Goal: Task Accomplishment & Management: Complete application form

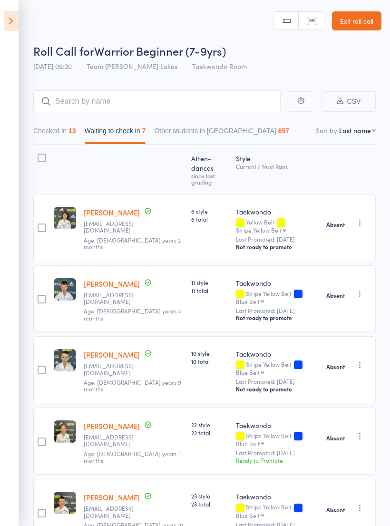
click at [353, 25] on link "Exit roll call" at bounding box center [356, 20] width 49 height 19
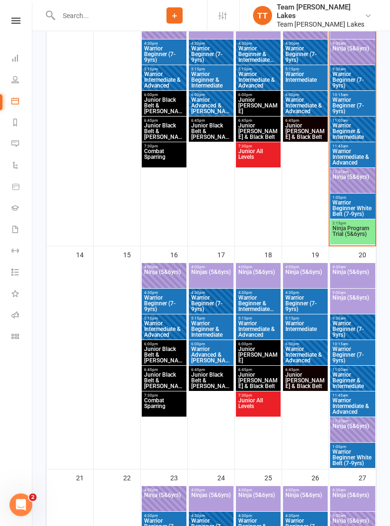
click at [353, 233] on span "Ninja Program Trial (5&6yrs)" at bounding box center [352, 234] width 41 height 17
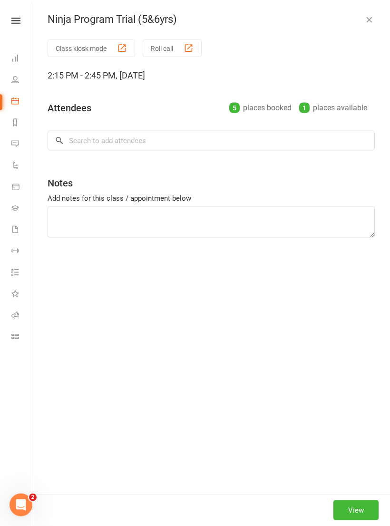
scroll to position [463, 0]
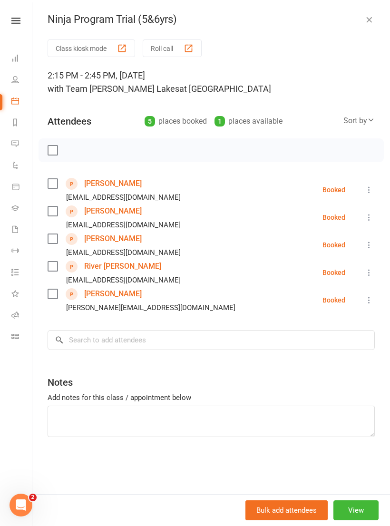
click at [102, 212] on link "[PERSON_NAME]" at bounding box center [113, 211] width 58 height 15
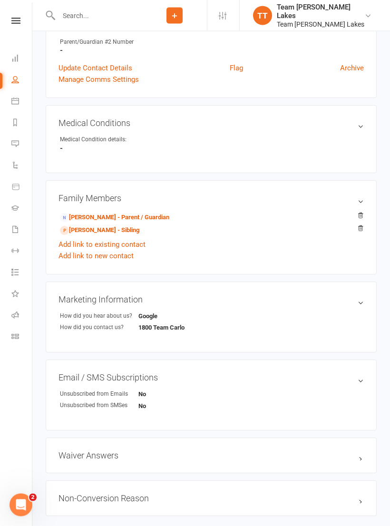
scroll to position [381, 0]
click at [88, 215] on link "Chris Cagoroski - Parent / Guardian" at bounding box center [114, 218] width 109 height 10
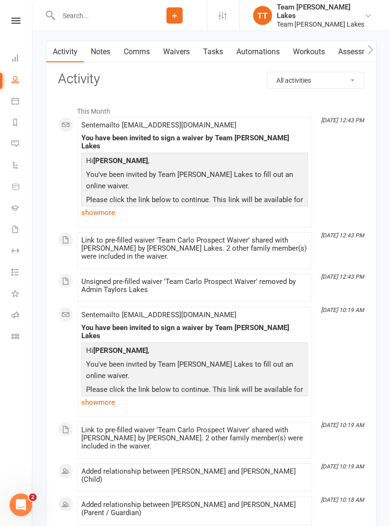
scroll to position [1050, 0]
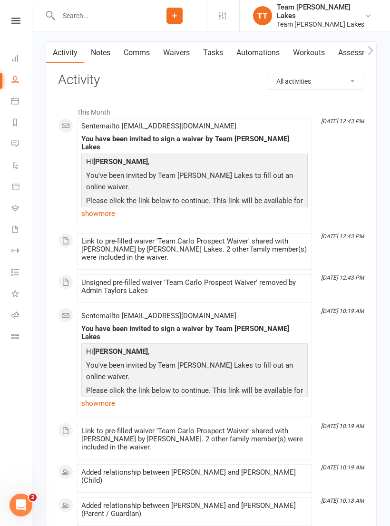
click at [177, 56] on link "Waivers" at bounding box center [177, 53] width 40 height 22
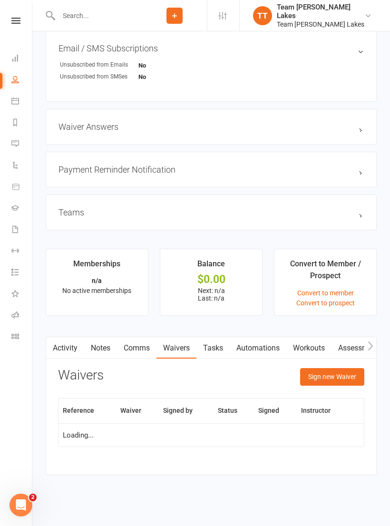
scroll to position [664, 0]
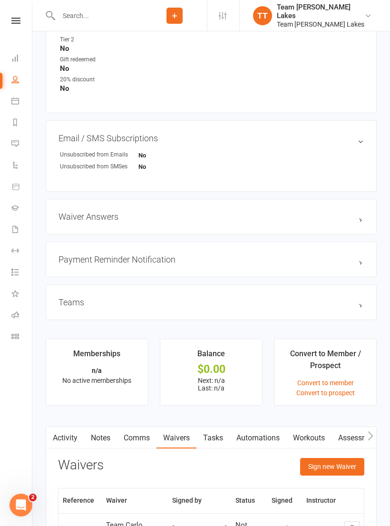
click at [335, 467] on button "Sign new Waiver" at bounding box center [332, 466] width 64 height 17
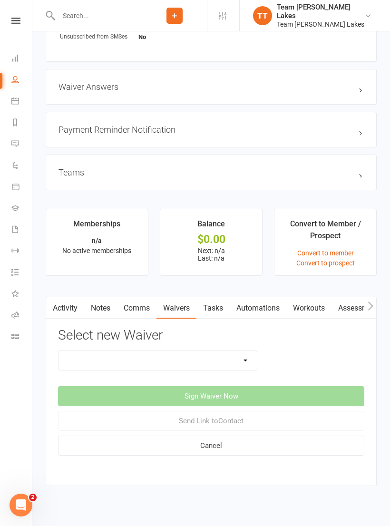
scroll to position [814, 0]
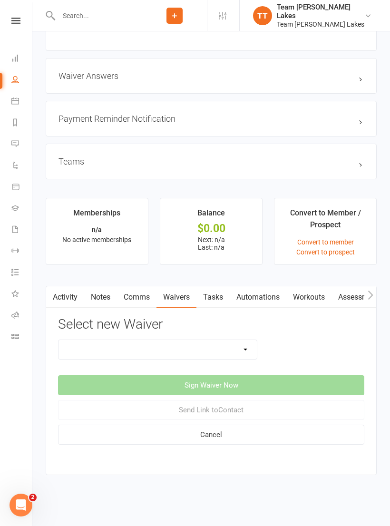
click at [232, 347] on select "Family Program Combination Member Waiver (3+ Family Members) Family Program Com…" at bounding box center [158, 349] width 198 height 19
select select "2"
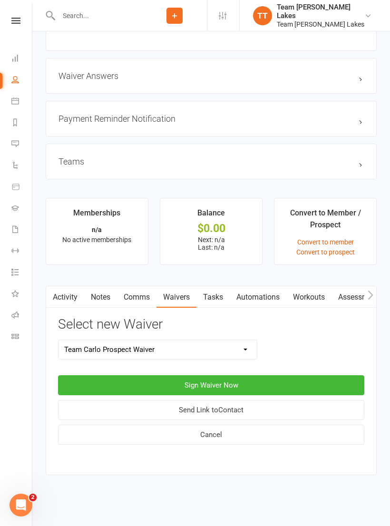
click at [248, 377] on button "Sign Waiver Now" at bounding box center [211, 385] width 306 height 20
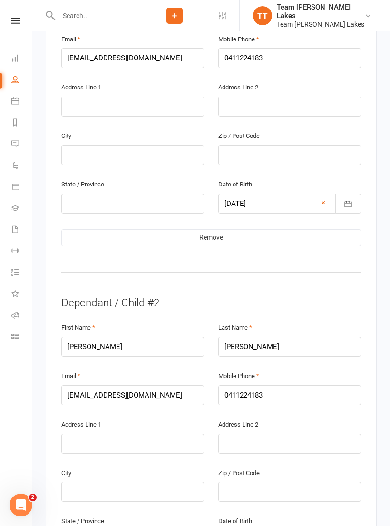
scroll to position [762, 0]
click at [81, 385] on input "chriscag@live.com" at bounding box center [132, 395] width 143 height 20
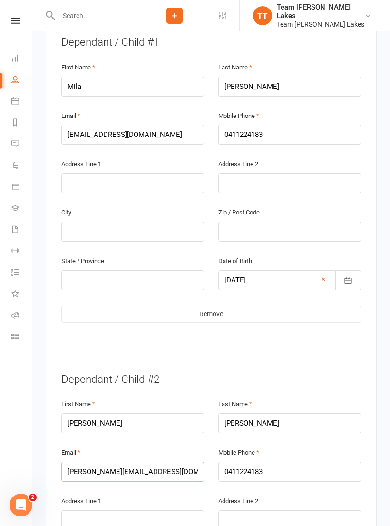
scroll to position [626, 0]
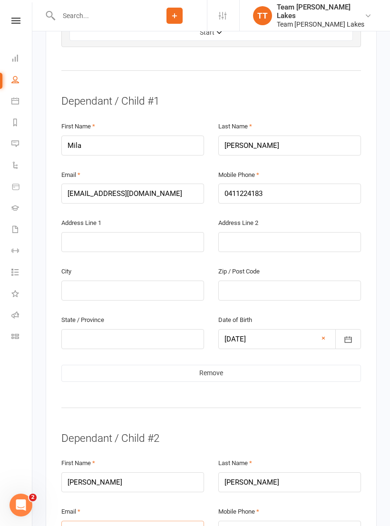
type input "chris.cag@live.com"
click at [87, 184] on input "chriscag@live.com" at bounding box center [132, 194] width 143 height 20
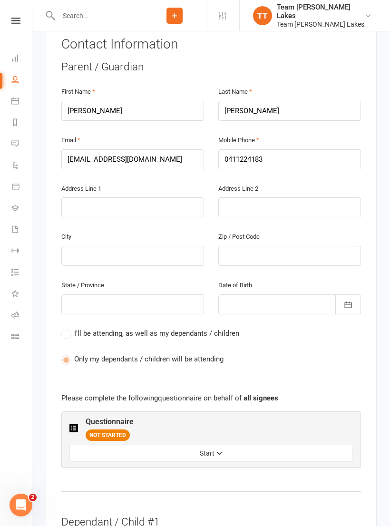
scroll to position [138, 0]
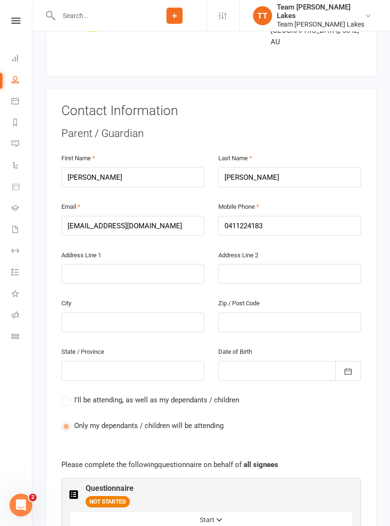
type input "chris.cag@live.com"
click at [86, 216] on input "chriscag@live.com" at bounding box center [132, 226] width 143 height 20
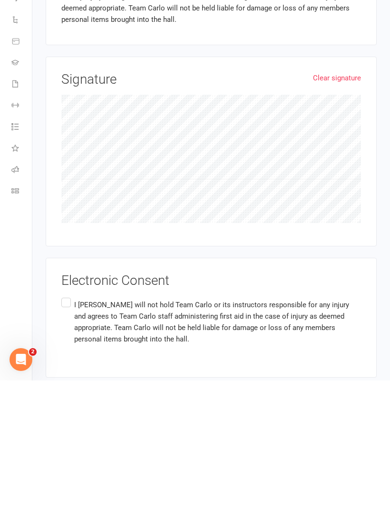
scroll to position [1608, 0]
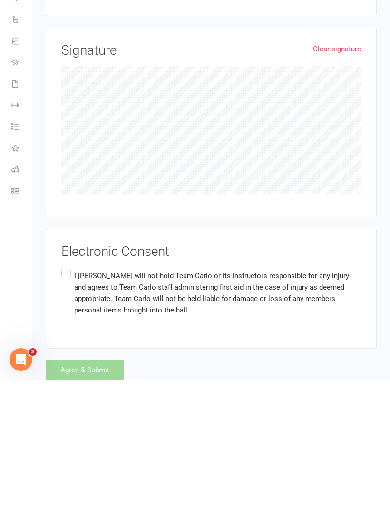
type input "chris.cag@live.com"
click at [64, 413] on label "I Chris Cagoroski will not hold Team Carlo or its instructors responsible for a…" at bounding box center [211, 439] width 300 height 53
click at [64, 413] on input "I Chris Cagoroski will not hold Team Carlo or its instructors responsible for a…" at bounding box center [64, 413] width 6 height 0
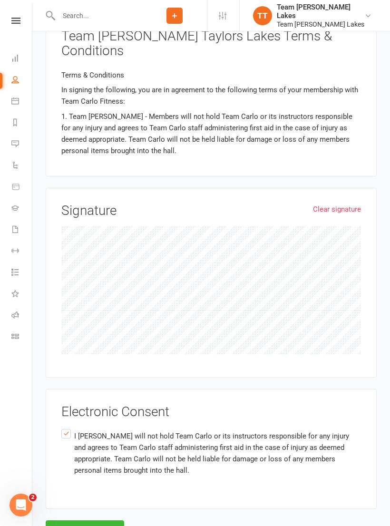
click at [101, 521] on button "Agree & Submit" at bounding box center [85, 531] width 79 height 20
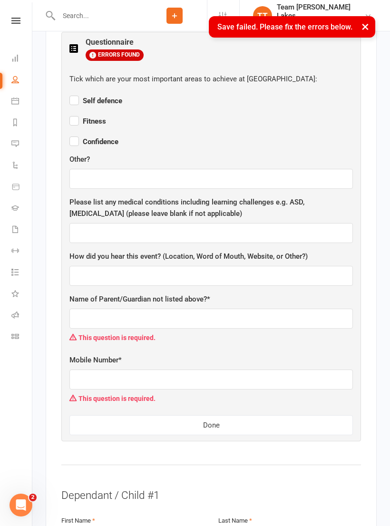
scroll to position [426, 0]
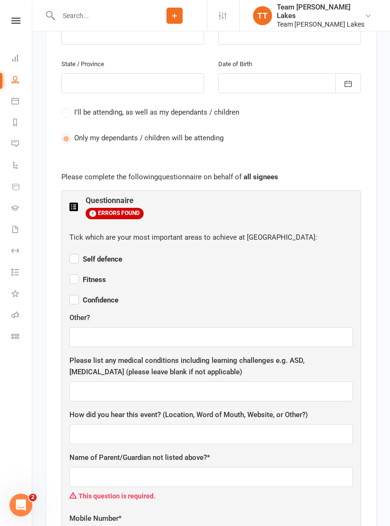
click at [77, 293] on label "Confidence" at bounding box center [93, 298] width 49 height 11
click at [77, 292] on input "Confidence" at bounding box center [93, 292] width 49 height 0
checkbox input "true"
click at [82, 255] on span "Self defence" at bounding box center [95, 259] width 53 height 9
click at [82, 251] on input "Self defence" at bounding box center [95, 251] width 53 height 0
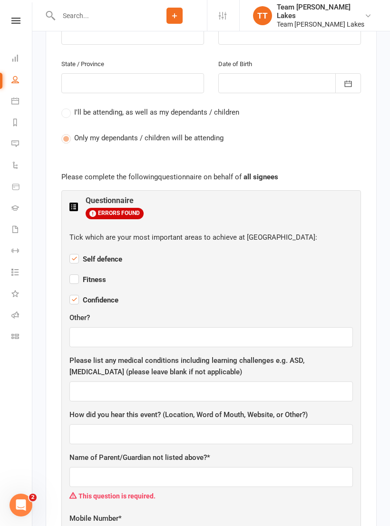
checkbox input "true"
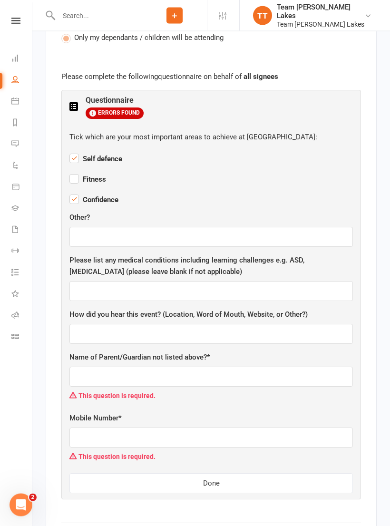
scroll to position [527, 0]
click at [261, 366] on input "text" at bounding box center [211, 376] width 284 height 20
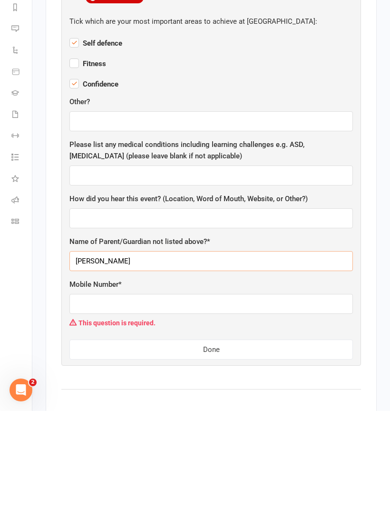
type input "Elena Cagoroski"
click at [281, 409] on input "text" at bounding box center [211, 419] width 284 height 20
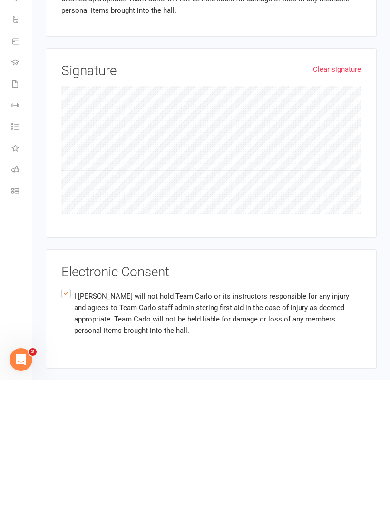
scroll to position [1925, 0]
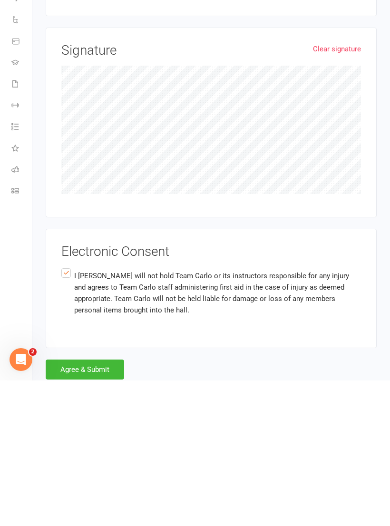
type input "0431440529"
click at [114, 505] on button "Agree & Submit" at bounding box center [85, 515] width 79 height 20
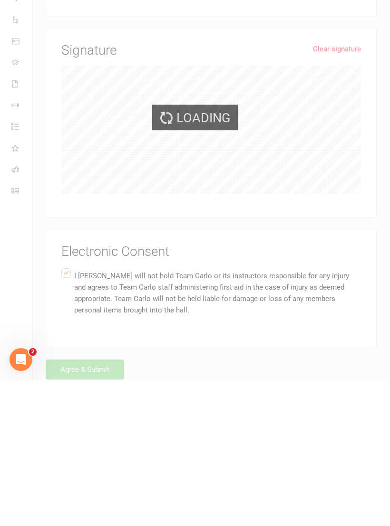
scroll to position [1911, 0]
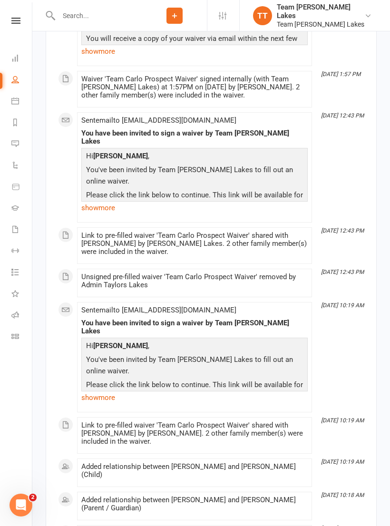
scroll to position [1299, 0]
